Goal: Task Accomplishment & Management: Manage account settings

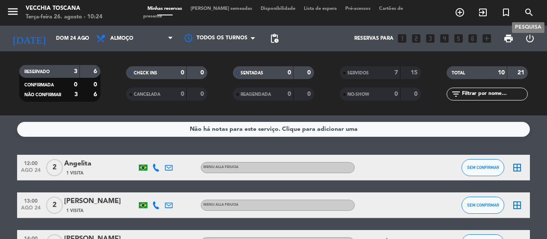
click at [530, 12] on icon "search" at bounding box center [528, 12] width 10 height 10
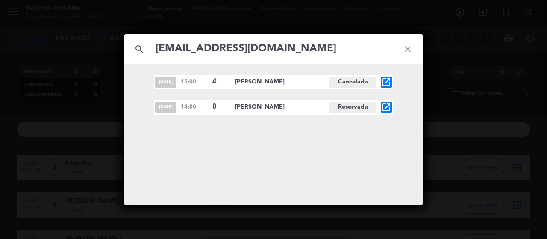
type input "[EMAIL_ADDRESS][DOMAIN_NAME]"
click at [385, 105] on icon "open_in_new" at bounding box center [386, 107] width 10 height 10
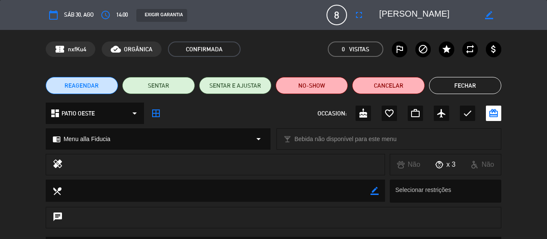
scroll to position [43, 0]
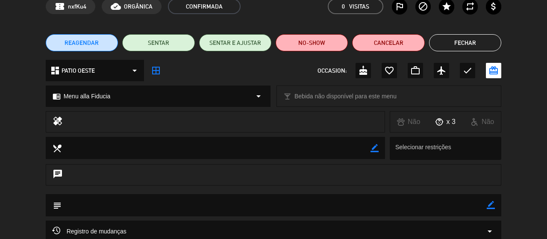
click at [491, 204] on icon "border_color" at bounding box center [490, 205] width 8 height 8
click at [478, 204] on textarea at bounding box center [273, 205] width 425 height 22
click at [0, 127] on div "healing Não x 3 Não" at bounding box center [273, 124] width 547 height 26
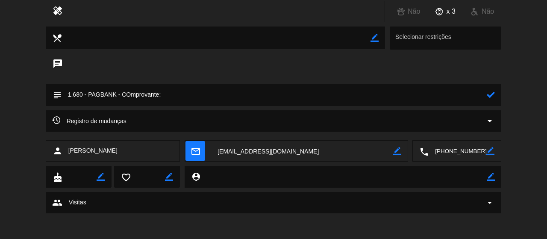
scroll to position [110, 0]
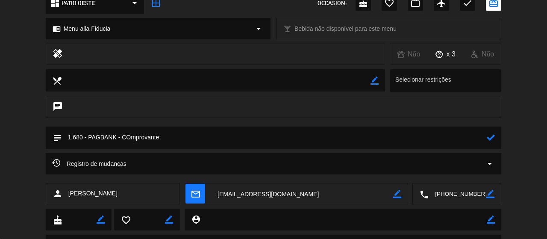
click at [232, 140] on textarea at bounding box center [273, 137] width 425 height 22
paste textarea "2B38FCB5-B372-449A-B109-0AC6C8157A77"
type textarea "1.680 - PAGBANK - COmprovante; 2B38FCB5-B372-449A-B109-0AC6C8157A77 - 25/08"
click at [488, 139] on icon at bounding box center [490, 137] width 8 height 8
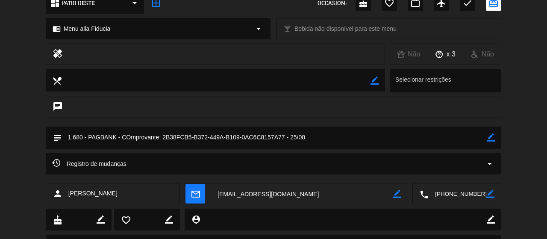
scroll to position [0, 0]
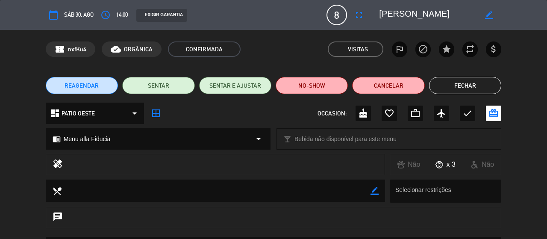
click at [472, 82] on button "Fechar" at bounding box center [465, 85] width 72 height 17
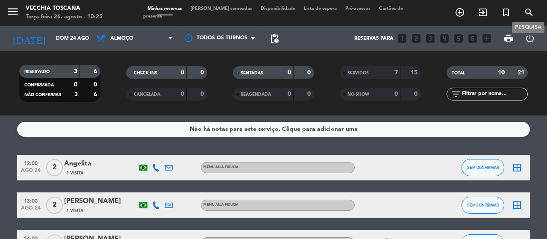
click at [528, 14] on icon "search" at bounding box center [528, 12] width 10 height 10
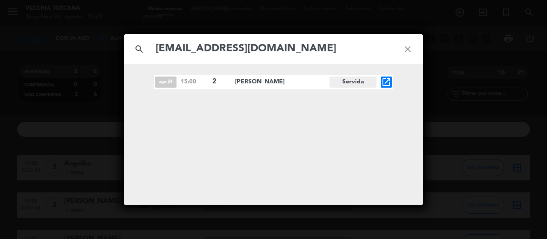
type input "[EMAIL_ADDRESS][DOMAIN_NAME]"
click at [389, 84] on icon "open_in_new" at bounding box center [386, 82] width 10 height 10
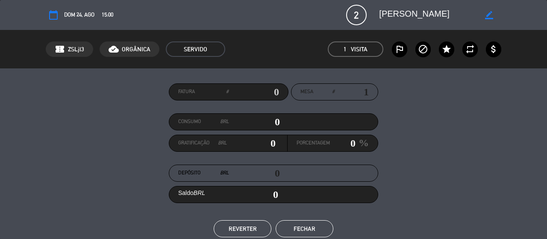
click at [316, 221] on button "Fechar" at bounding box center [304, 228] width 58 height 17
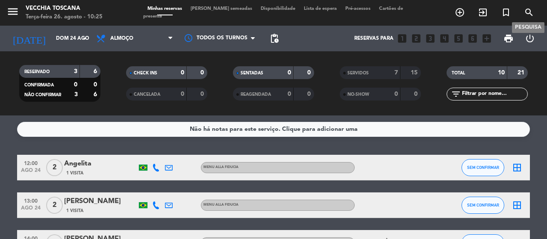
click at [533, 9] on icon "search" at bounding box center [528, 12] width 10 height 10
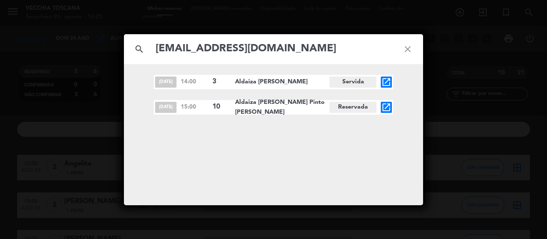
type input "[EMAIL_ADDRESS][DOMAIN_NAME]"
click at [385, 108] on icon "open_in_new" at bounding box center [386, 107] width 10 height 10
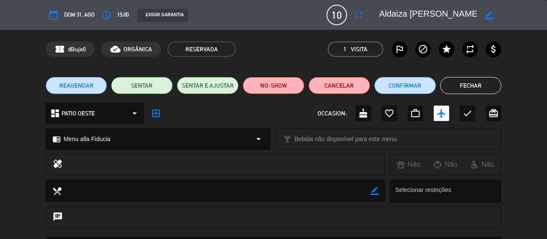
scroll to position [128, 0]
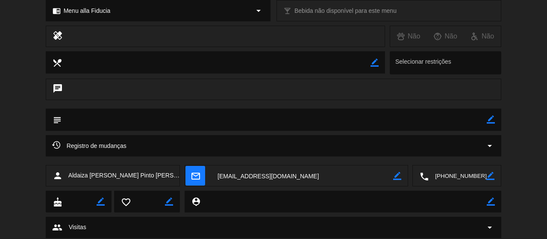
click at [493, 116] on icon "border_color" at bounding box center [490, 119] width 8 height 8
click at [459, 119] on textarea at bounding box center [273, 119] width 425 height 22
click at [75, 120] on textarea at bounding box center [273, 119] width 425 height 22
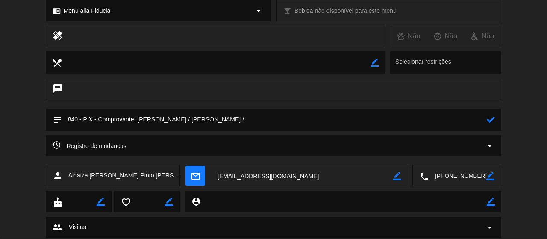
drag, startPoint x: 78, startPoint y: 120, endPoint x: 61, endPoint y: 120, distance: 17.1
click at [61, 120] on textarea at bounding box center [273, 119] width 425 height 22
click at [316, 115] on textarea at bounding box center [273, 119] width 425 height 22
click at [80, 116] on textarea at bounding box center [273, 119] width 425 height 22
click at [424, 120] on textarea at bounding box center [273, 119] width 425 height 22
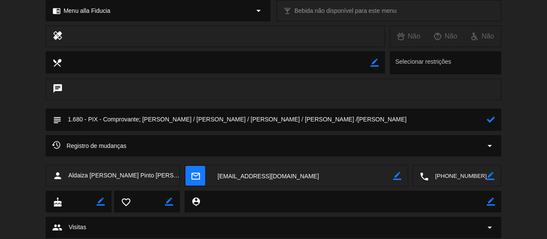
click at [78, 119] on textarea at bounding box center [273, 119] width 425 height 22
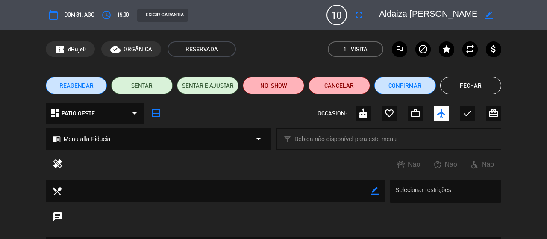
scroll to position [153, 0]
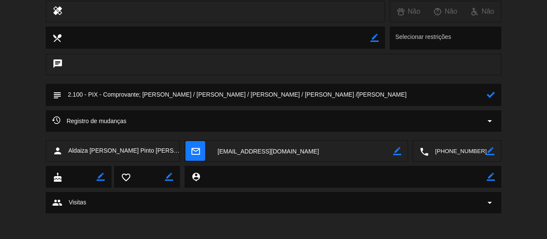
click at [476, 97] on textarea at bounding box center [273, 95] width 425 height 22
type textarea "2.100 - PIX - Comprovante; [PERSON_NAME] / [PERSON_NAME] / [PERSON_NAME] / [PER…"
click at [490, 94] on icon at bounding box center [490, 95] width 8 height 8
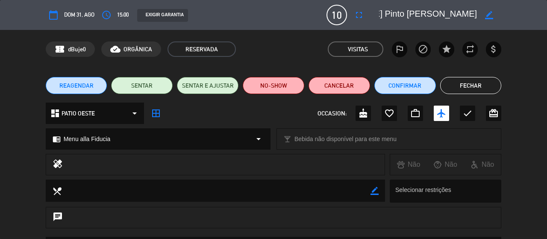
scroll to position [0, 180]
drag, startPoint x: 379, startPoint y: 13, endPoint x: 522, endPoint y: 6, distance: 142.8
click at [522, 6] on div "calendar_today Dom 31, ago access_time 15:00 EXIGIR GARANTIA 10 Aldaiza [PERSON…" at bounding box center [273, 15] width 547 height 30
click at [72, 49] on span "dBuje0" at bounding box center [77, 49] width 18 height 10
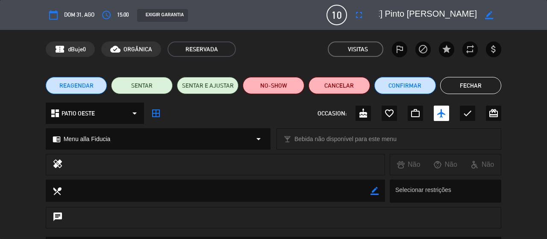
copy span "dBuje0"
click at [153, 114] on icon "border_all" at bounding box center [156, 113] width 10 height 10
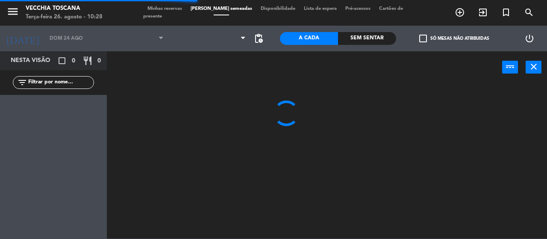
type input "[DATE]"
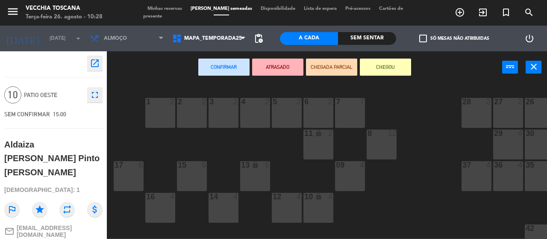
click at [383, 148] on div "8 12" at bounding box center [381, 144] width 30 height 30
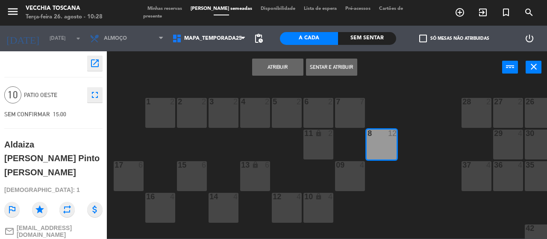
click at [294, 63] on button "Atribuir" at bounding box center [277, 66] width 51 height 17
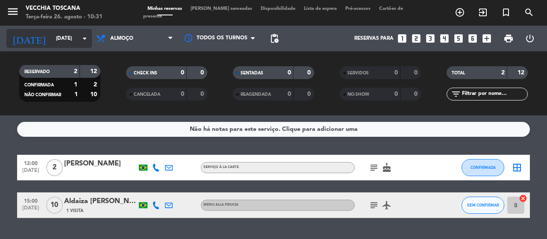
click at [52, 41] on input "[DATE]" at bounding box center [86, 38] width 68 height 15
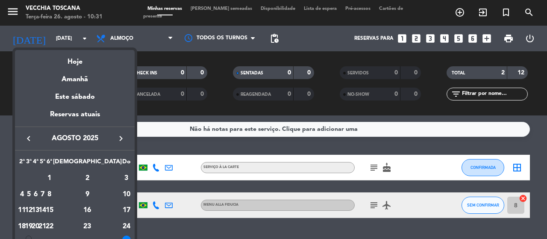
click at [56, 40] on div at bounding box center [273, 119] width 547 height 239
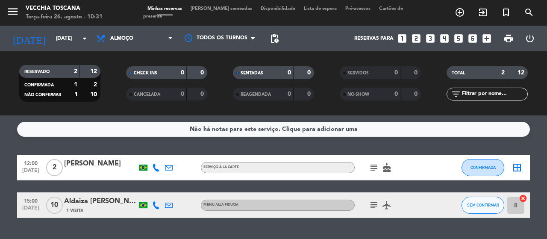
click at [56, 40] on input "[DATE]" at bounding box center [86, 38] width 68 height 15
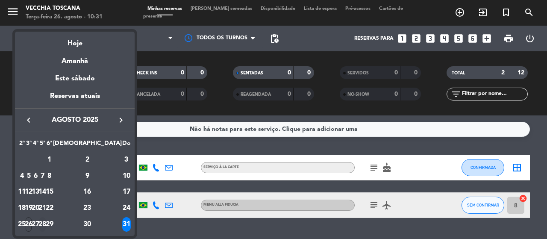
click at [46, 221] on div "28" at bounding box center [42, 224] width 6 height 15
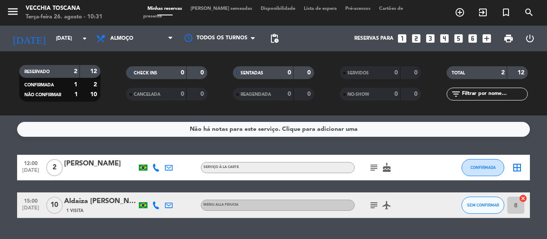
type input "Qui 28 ago"
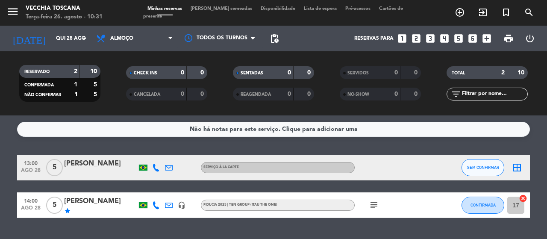
scroll to position [21, 0]
